Goal: Navigation & Orientation: Find specific page/section

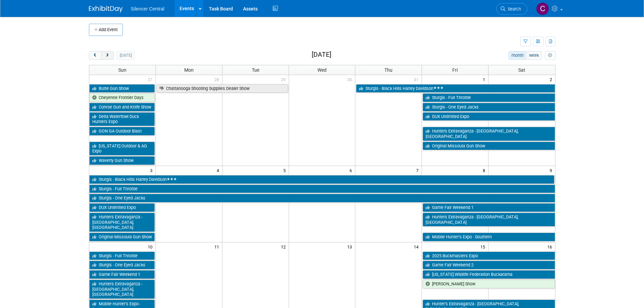
click at [105, 54] on span "next" at bounding box center [107, 55] width 5 height 4
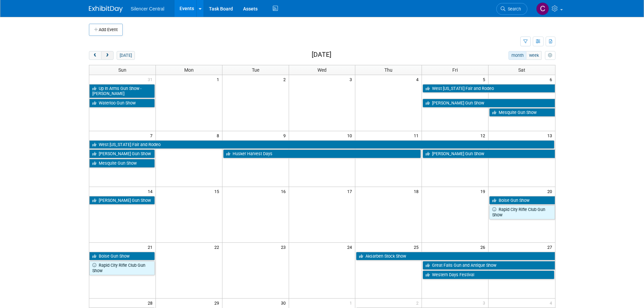
click at [105, 54] on span "next" at bounding box center [107, 55] width 5 height 4
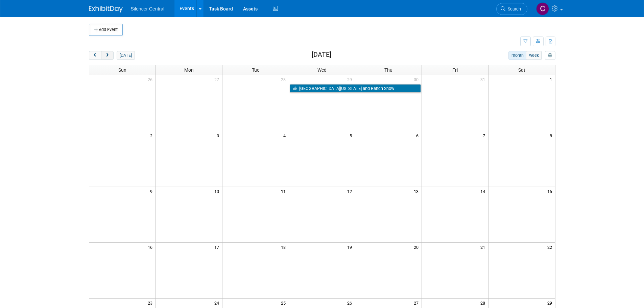
click at [105, 54] on span "next" at bounding box center [107, 55] width 5 height 4
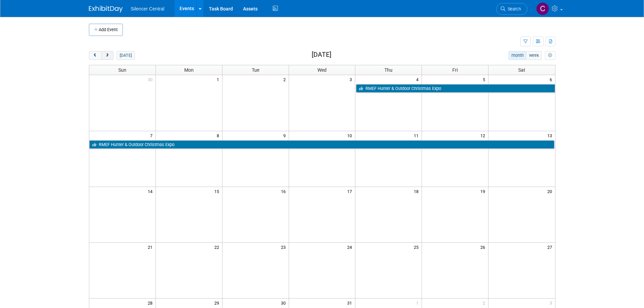
click at [105, 54] on span "next" at bounding box center [107, 55] width 5 height 4
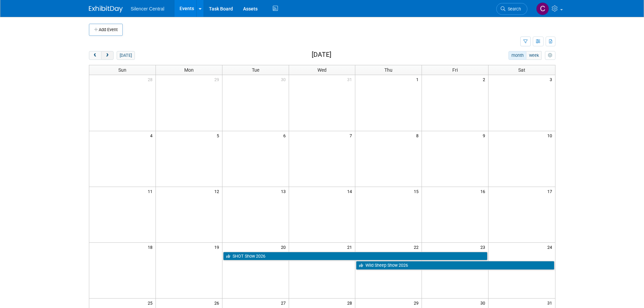
click at [105, 54] on span "next" at bounding box center [107, 55] width 5 height 4
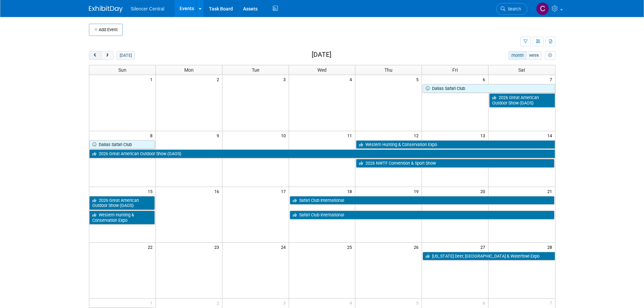
click at [94, 56] on span "prev" at bounding box center [95, 55] width 5 height 4
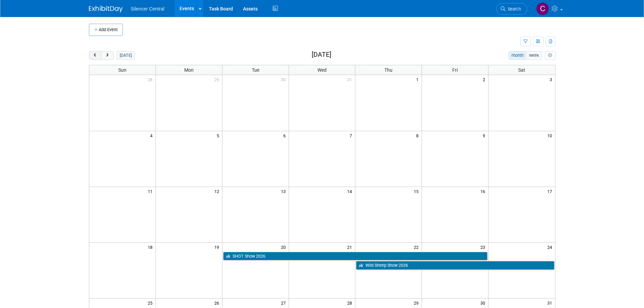
click at [95, 56] on span "prev" at bounding box center [95, 55] width 5 height 4
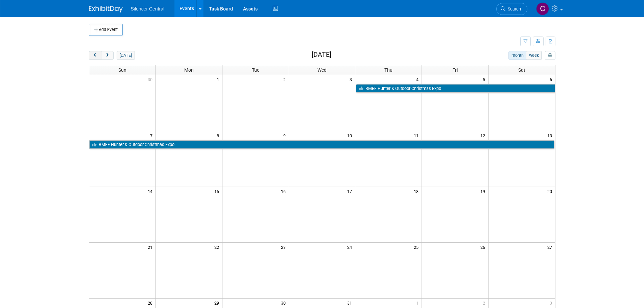
click at [94, 55] on span "prev" at bounding box center [95, 55] width 5 height 4
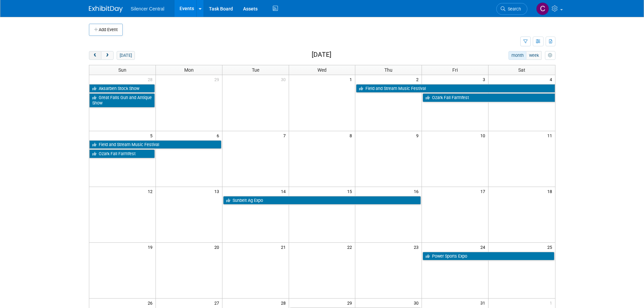
click at [94, 55] on span "prev" at bounding box center [95, 55] width 5 height 4
